Goal: Information Seeking & Learning: Understand process/instructions

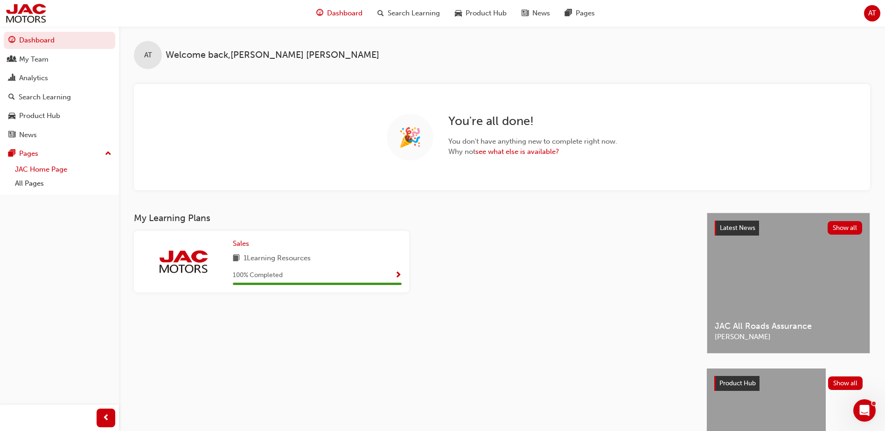
click at [38, 173] on link "JAC Home Page" at bounding box center [63, 169] width 104 height 14
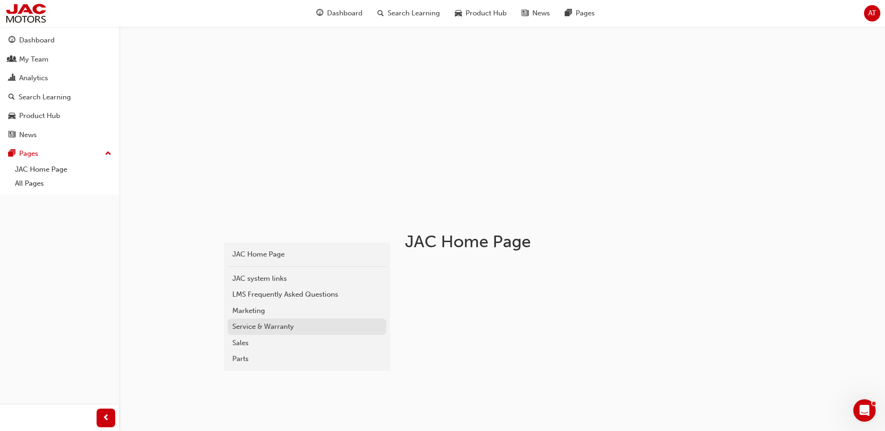
click at [266, 326] on div "Service & Warranty" at bounding box center [306, 327] width 149 height 11
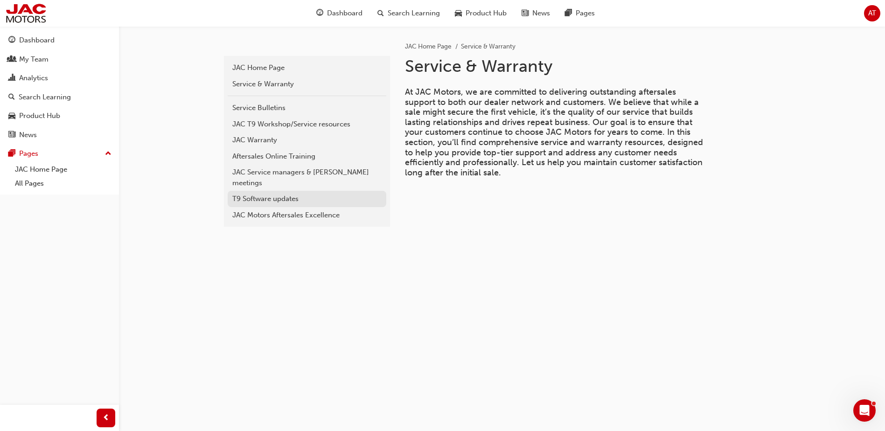
click at [258, 194] on div "T9 Software updates" at bounding box center [306, 199] width 149 height 11
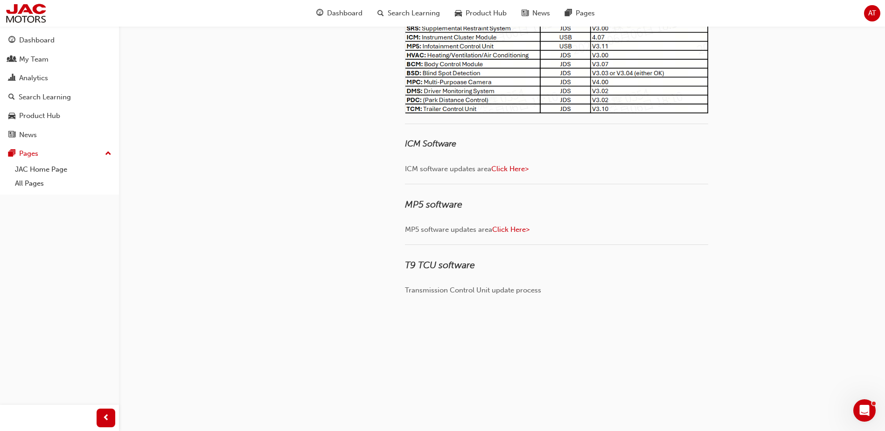
scroll to position [233, 0]
click at [508, 168] on span "Click Here>" at bounding box center [509, 168] width 37 height 8
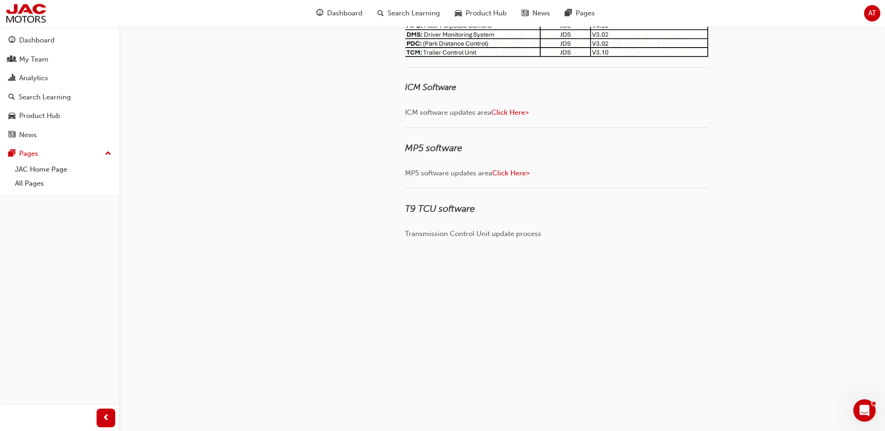
scroll to position [255, 0]
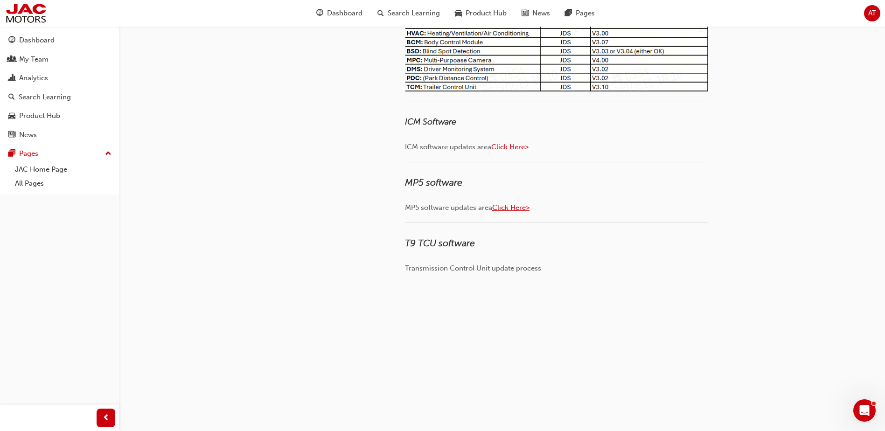
click at [501, 208] on span "Click Here>" at bounding box center [510, 207] width 37 height 8
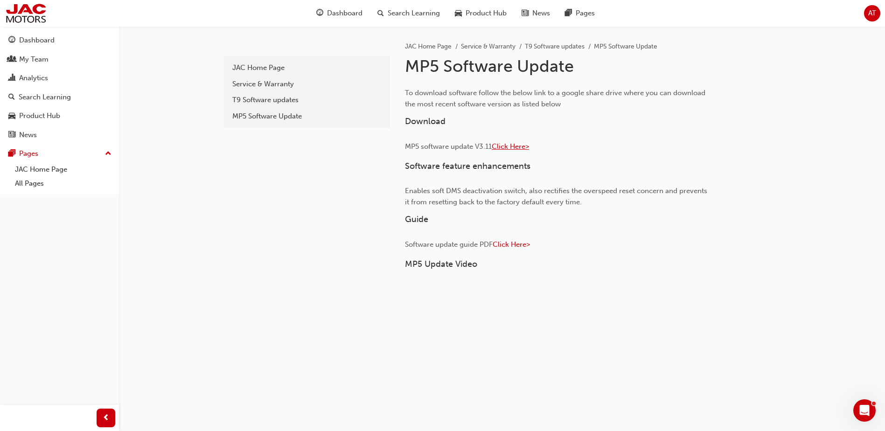
click at [517, 147] on span "Click Here>" at bounding box center [510, 146] width 37 height 8
